Goal: Information Seeking & Learning: Check status

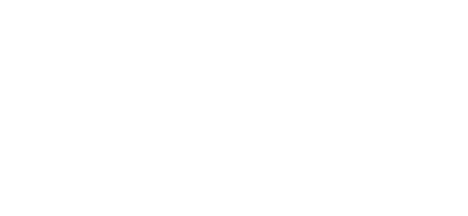
click at [0, 0] on html at bounding box center [0, 0] width 0 height 0
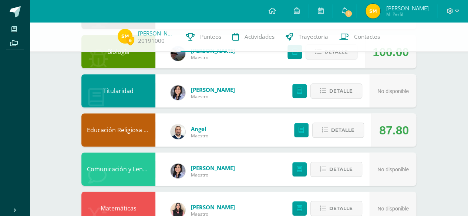
scroll to position [12, 0]
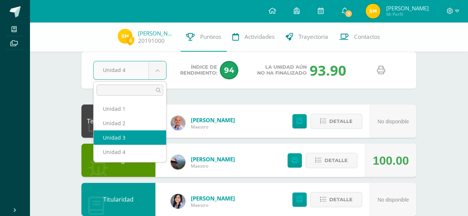
select select "Unidad 3"
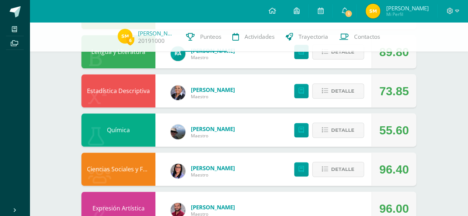
scroll to position [407, 0]
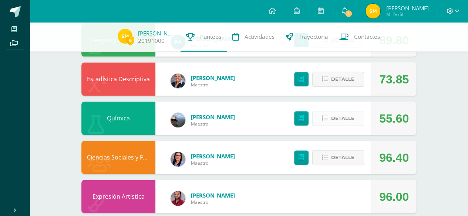
click at [336, 117] on span "Detalle" at bounding box center [342, 119] width 23 height 14
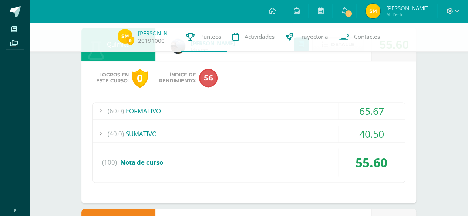
click at [370, 131] on div "40.50" at bounding box center [371, 134] width 67 height 17
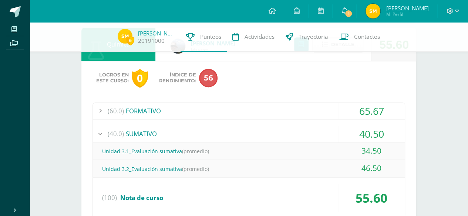
scroll to position [518, 0]
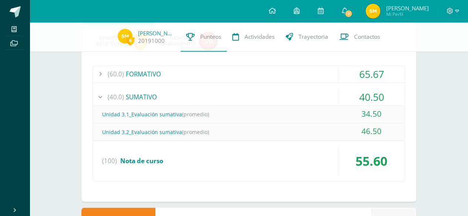
click at [370, 130] on div "46.50" at bounding box center [371, 131] width 67 height 17
click at [368, 128] on div "46.50" at bounding box center [371, 131] width 67 height 17
click at [375, 96] on div "40.50" at bounding box center [371, 97] width 67 height 17
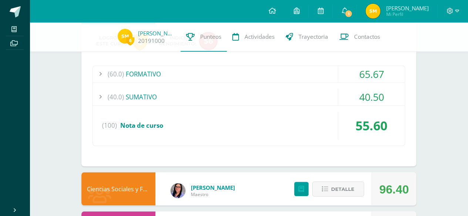
click at [377, 78] on div "65.67" at bounding box center [371, 74] width 67 height 17
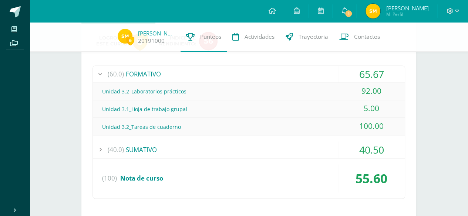
drag, startPoint x: 311, startPoint y: 156, endPoint x: 307, endPoint y: 157, distance: 3.7
click at [310, 157] on div "(40.0) SUMATIVO 40.50" at bounding box center [249, 150] width 312 height 17
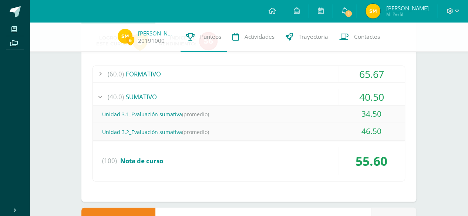
click at [212, 132] on div "Unidad 3.2_Evaluación sumativa (promedio)" at bounding box center [249, 132] width 312 height 17
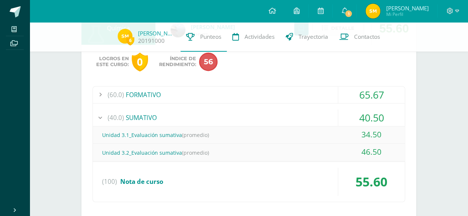
scroll to position [481, 0]
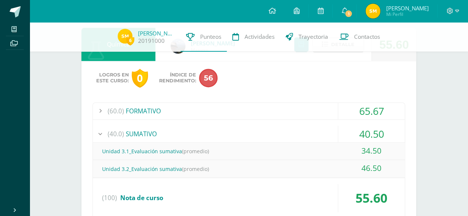
click at [360, 135] on div "40.50" at bounding box center [371, 134] width 67 height 17
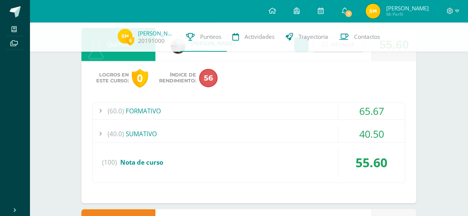
click at [371, 116] on div "65.67" at bounding box center [371, 111] width 67 height 17
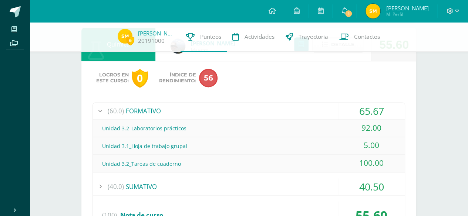
click at [317, 154] on div "Unidad 3.1_Hoja de trabajo grupal" at bounding box center [249, 146] width 312 height 17
click at [341, 144] on div "5.00" at bounding box center [371, 145] width 67 height 17
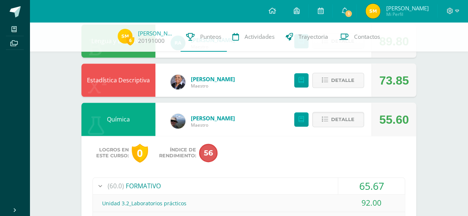
scroll to position [370, 0]
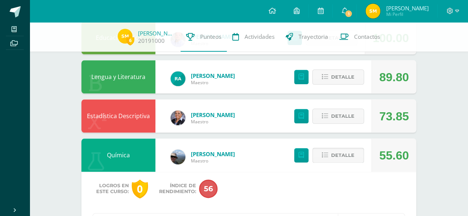
click at [341, 158] on span "Detalle" at bounding box center [342, 156] width 23 height 14
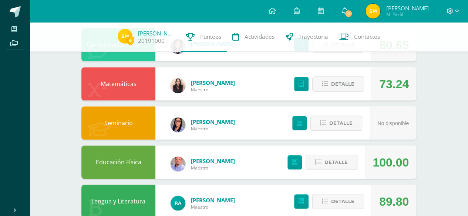
scroll to position [234, 0]
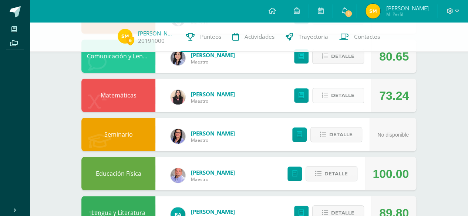
click at [347, 102] on span "Detalle" at bounding box center [342, 96] width 23 height 14
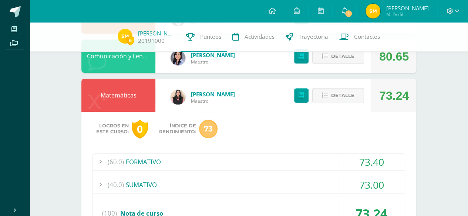
click at [364, 168] on div "73.40" at bounding box center [371, 162] width 67 height 17
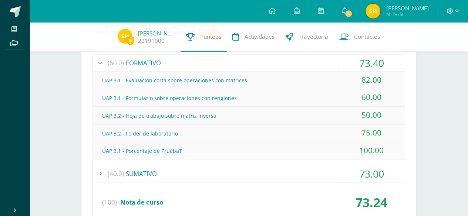
scroll to position [345, 0]
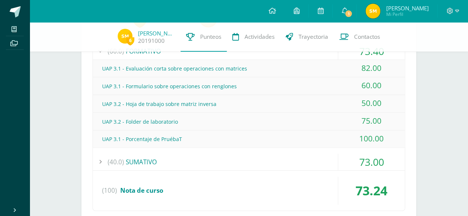
click at [355, 165] on div "73.00" at bounding box center [371, 162] width 67 height 17
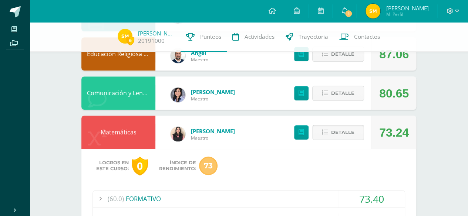
click at [346, 131] on span "Detalle" at bounding box center [342, 133] width 23 height 14
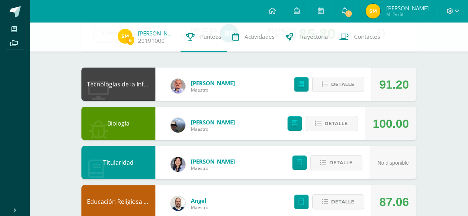
scroll to position [49, 0]
click at [334, 88] on span "Detalle" at bounding box center [342, 85] width 23 height 14
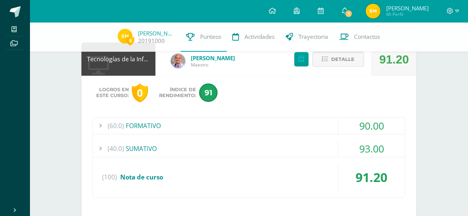
scroll to position [86, 0]
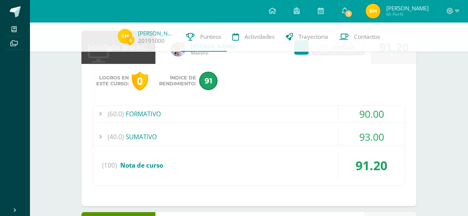
click at [347, 131] on div "93.00" at bounding box center [371, 137] width 67 height 17
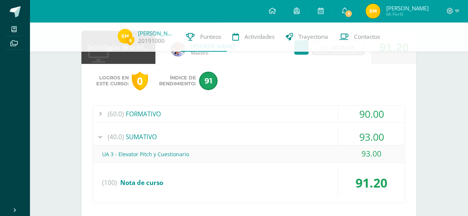
click at [361, 117] on div "90.00" at bounding box center [371, 114] width 67 height 17
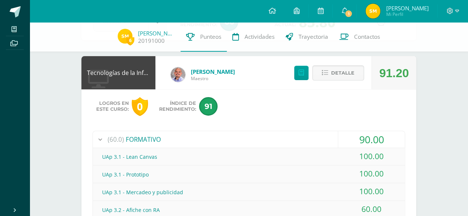
scroll to position [49, 0]
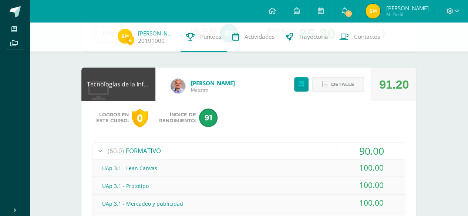
click at [337, 90] on span "Detalle" at bounding box center [342, 85] width 23 height 14
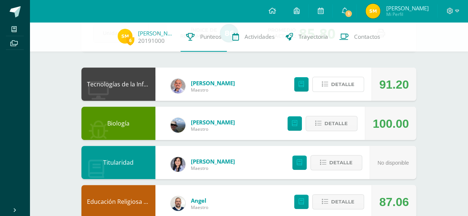
scroll to position [0, 0]
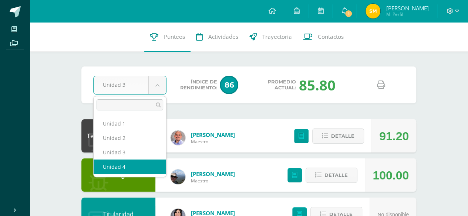
select select "Unidad 4"
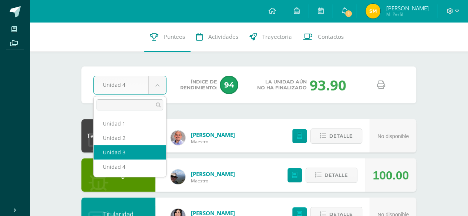
select select "Unidad 3"
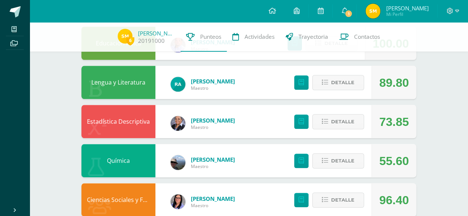
scroll to position [407, 0]
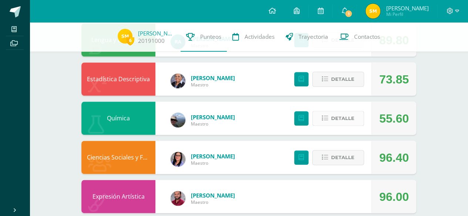
click at [339, 123] on span "Detalle" at bounding box center [342, 119] width 23 height 14
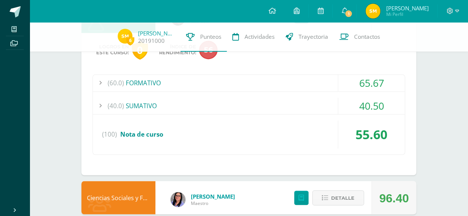
scroll to position [518, 0]
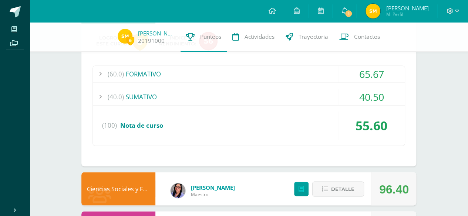
click at [358, 101] on div "40.50" at bounding box center [371, 97] width 67 height 17
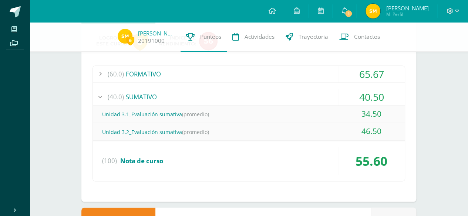
click at [327, 116] on div "Unidad 3.1_Evaluación sumativa (promedio)" at bounding box center [249, 114] width 312 height 17
click at [366, 111] on div "34.50" at bounding box center [371, 114] width 67 height 17
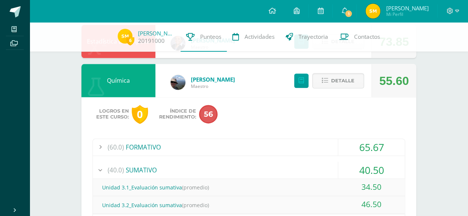
scroll to position [481, 0]
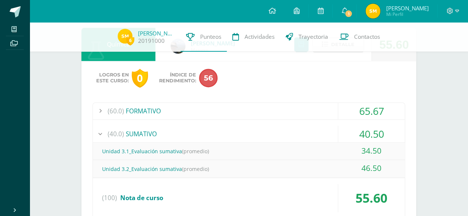
click at [352, 113] on div "65.67" at bounding box center [371, 111] width 67 height 17
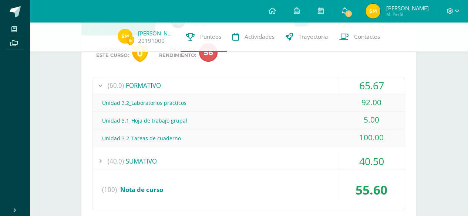
scroll to position [518, 0]
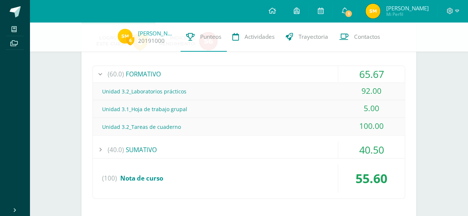
click at [346, 148] on div "40.50" at bounding box center [371, 150] width 67 height 17
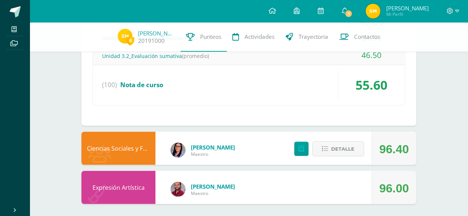
scroll to position [595, 0]
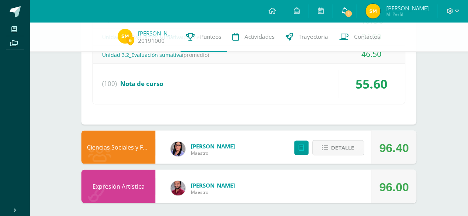
click at [347, 9] on icon at bounding box center [344, 10] width 6 height 7
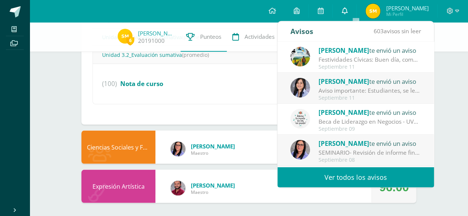
click at [347, 9] on icon at bounding box center [344, 10] width 6 height 7
click at [356, 12] on link "0" at bounding box center [345, 11] width 24 height 22
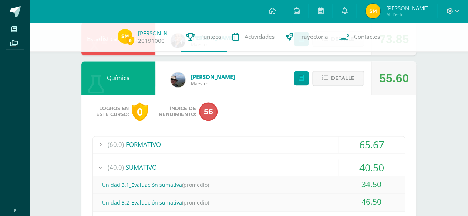
click at [347, 81] on span "Detalle" at bounding box center [342, 78] width 23 height 14
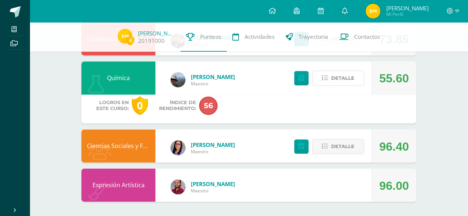
scroll to position [419, 0]
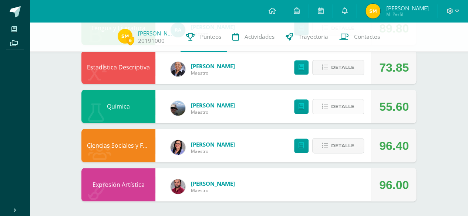
click at [337, 107] on span "Detalle" at bounding box center [342, 107] width 23 height 14
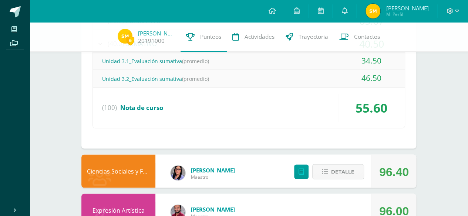
scroll to position [595, 0]
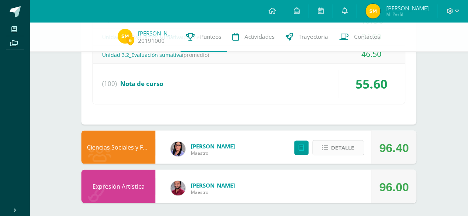
click at [330, 142] on button "Detalle" at bounding box center [338, 147] width 52 height 15
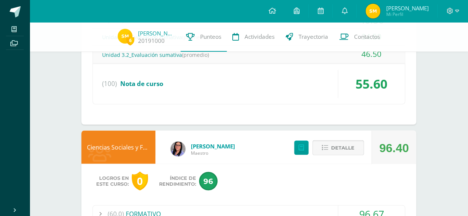
click at [331, 142] on button "Detalle" at bounding box center [338, 147] width 52 height 15
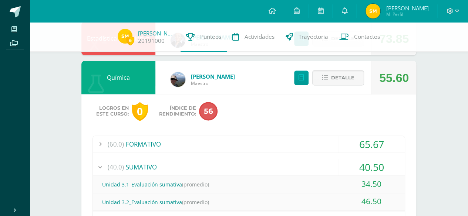
scroll to position [447, 0]
click at [340, 84] on span "Detalle" at bounding box center [342, 78] width 23 height 14
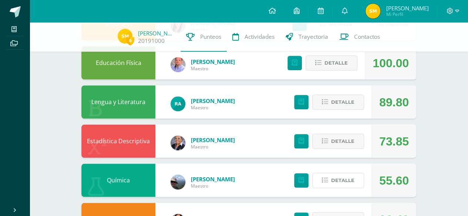
scroll to position [308, 0]
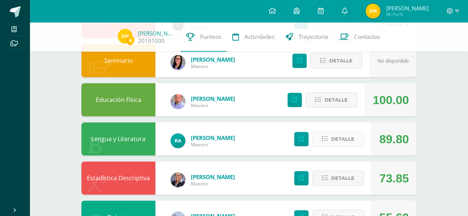
click at [333, 140] on span "Detalle" at bounding box center [342, 139] width 23 height 14
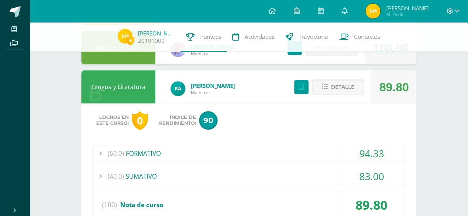
scroll to position [345, 0]
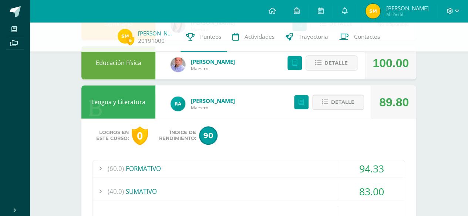
click at [341, 102] on span "Detalle" at bounding box center [342, 102] width 23 height 14
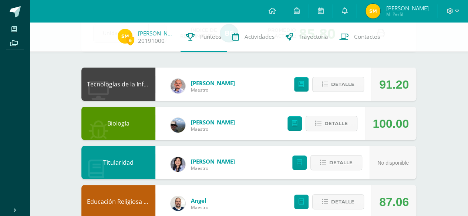
scroll to position [0, 0]
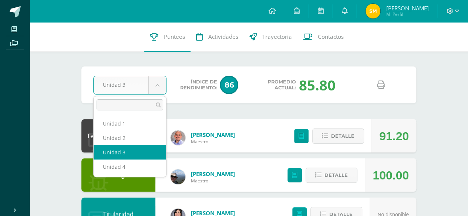
select select "Unidad 4"
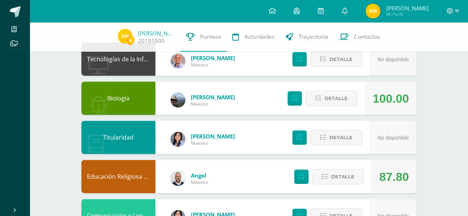
scroll to position [111, 0]
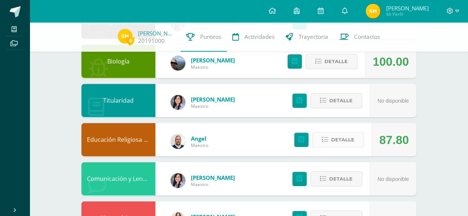
click at [322, 140] on button "Detalle" at bounding box center [338, 139] width 52 height 15
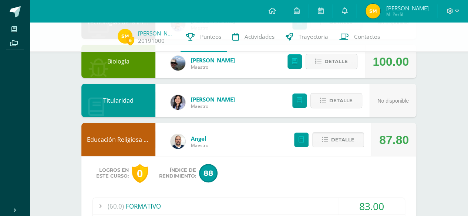
scroll to position [185, 0]
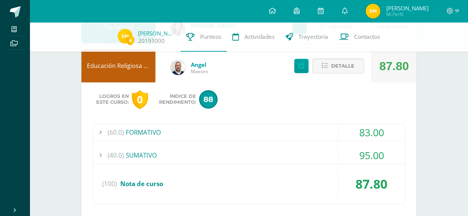
click at [339, 147] on div "95.00" at bounding box center [371, 155] width 67 height 17
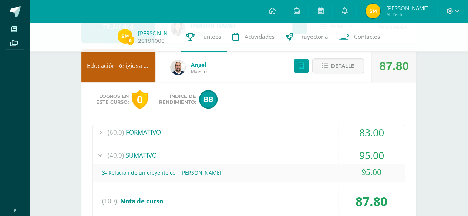
click at [359, 134] on div "83.00" at bounding box center [371, 132] width 67 height 17
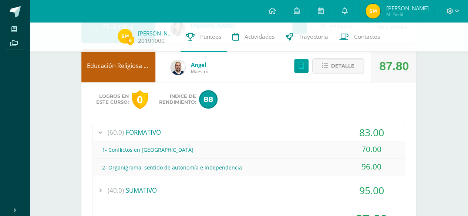
click at [359, 134] on div "83.00" at bounding box center [371, 132] width 67 height 17
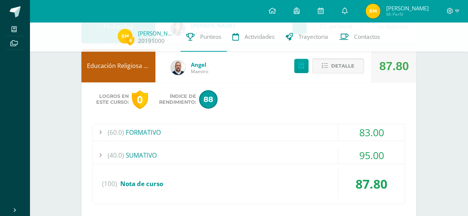
click at [348, 66] on span "Detalle" at bounding box center [342, 66] width 23 height 14
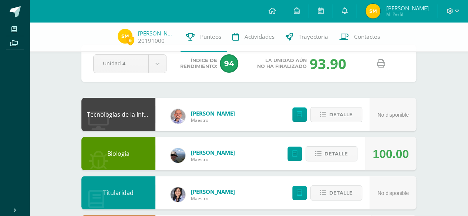
scroll to position [0, 0]
